Goal: Task Accomplishment & Management: Manage account settings

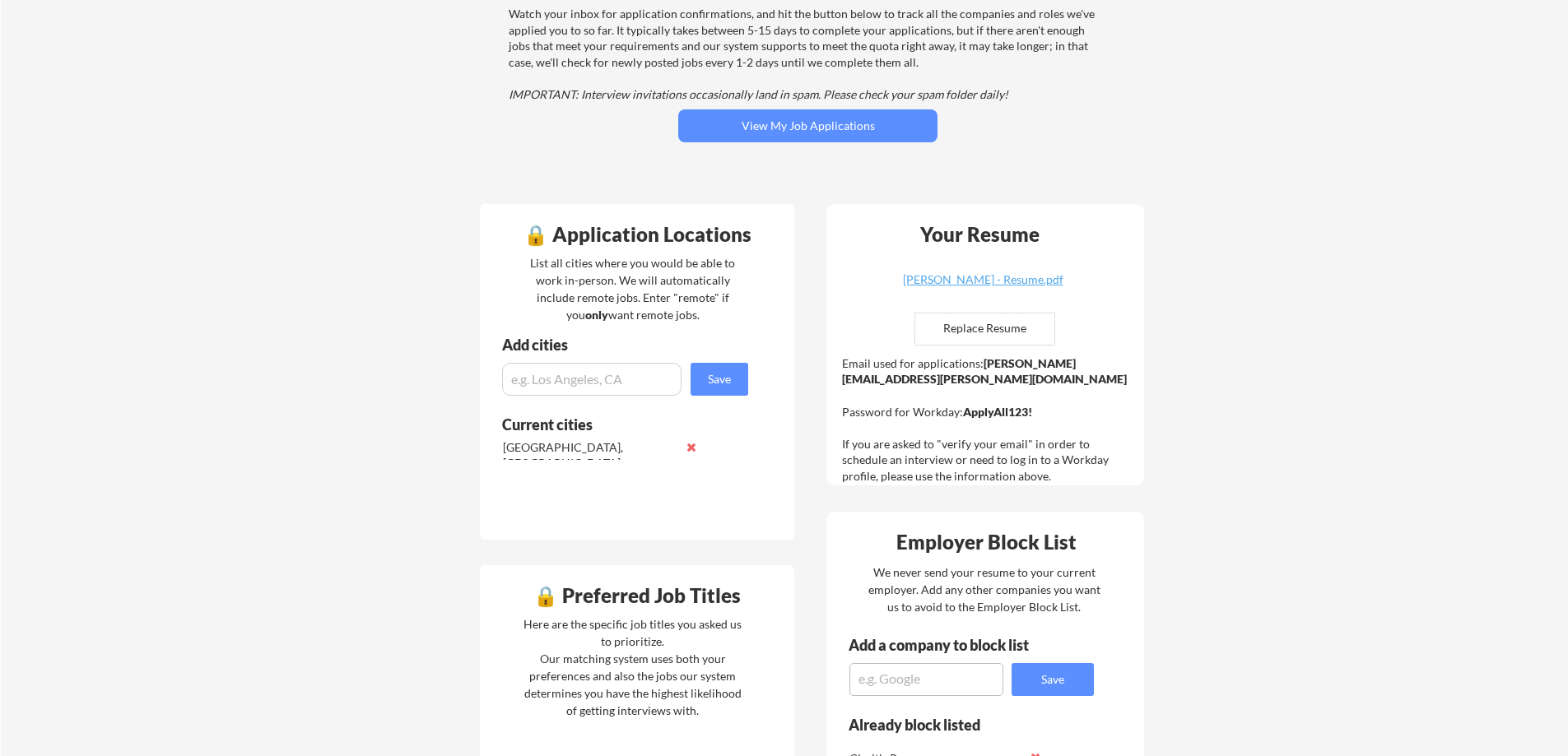
scroll to position [164, 0]
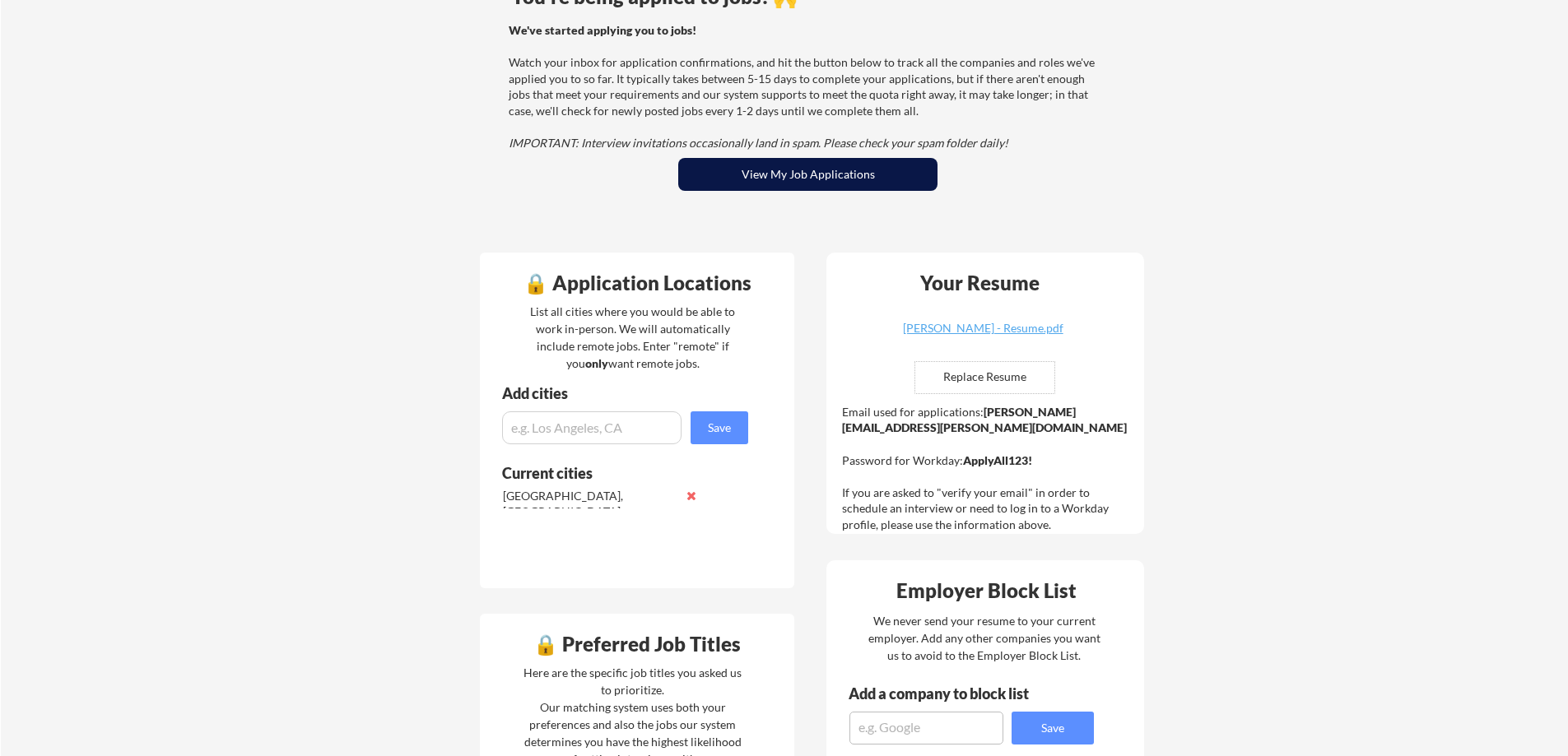
click at [823, 178] on button "View My Job Applications" at bounding box center [808, 174] width 259 height 33
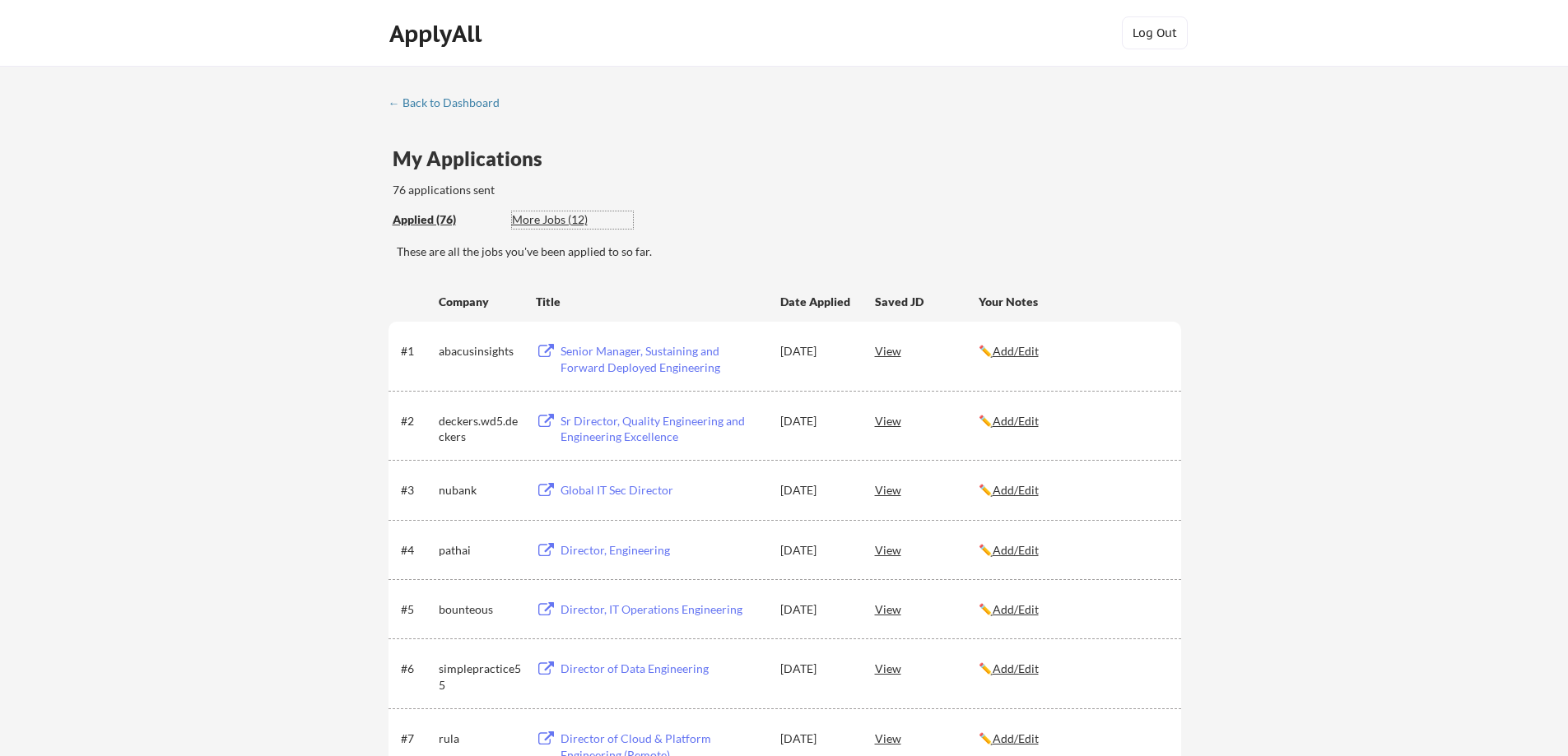
click at [546, 226] on div "More Jobs (12)" at bounding box center [572, 219] width 121 height 17
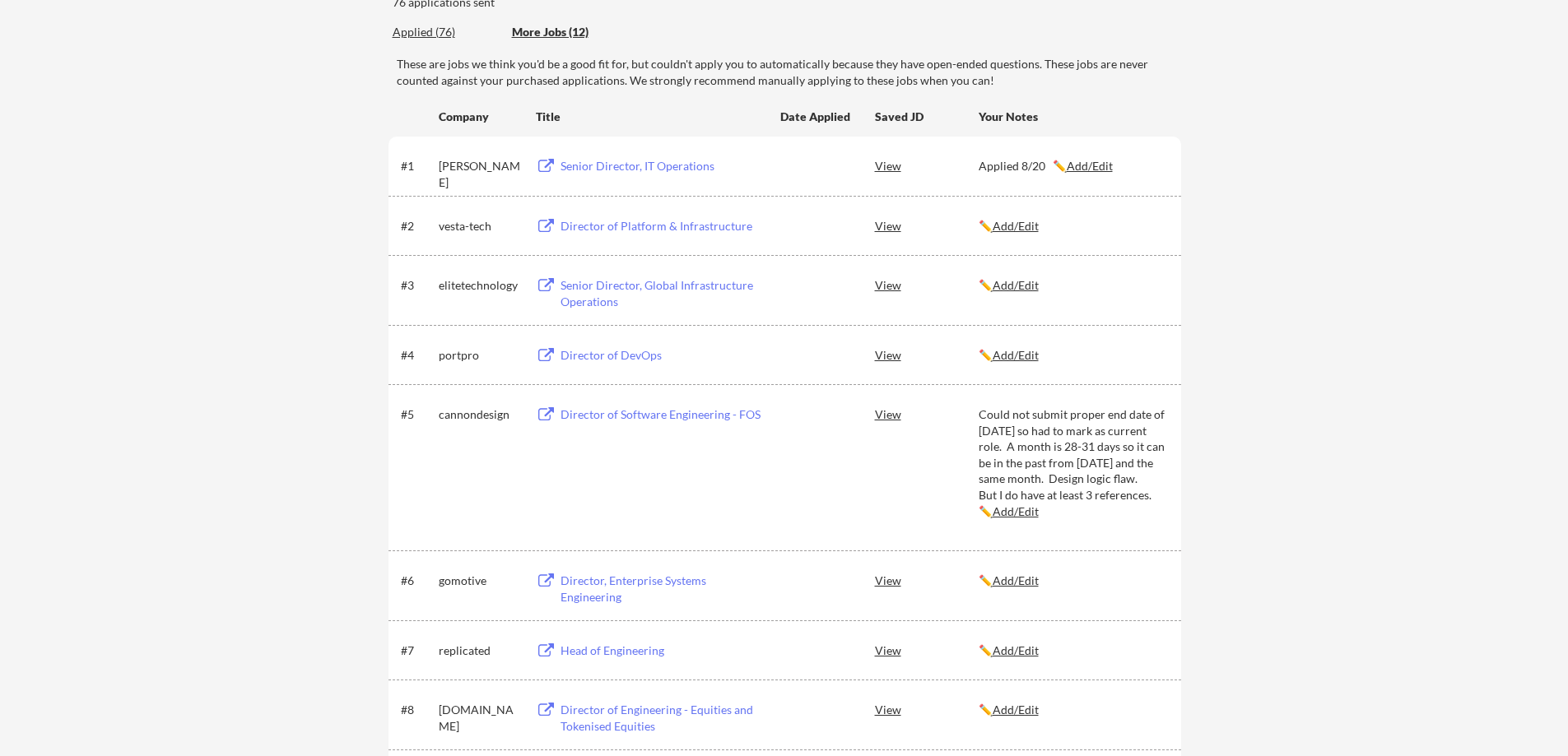
scroll to position [83, 0]
